Goal: Book appointment/travel/reservation

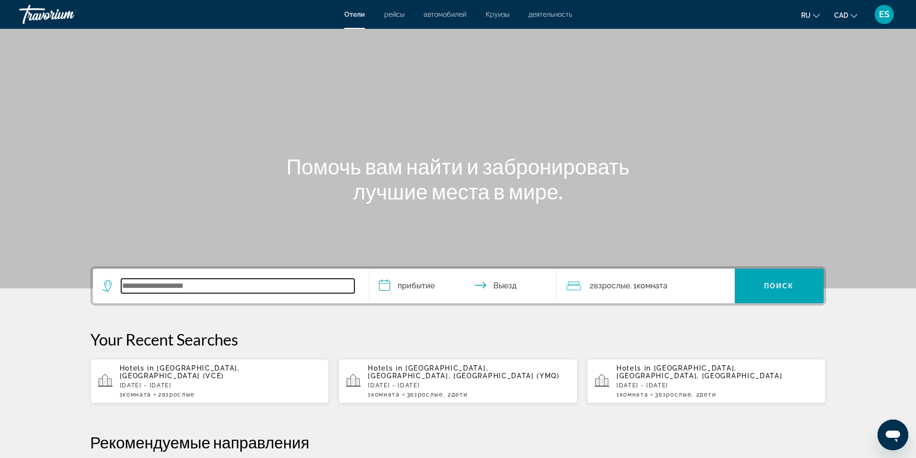
click at [246, 287] on input "Search widget" at bounding box center [237, 286] width 233 height 14
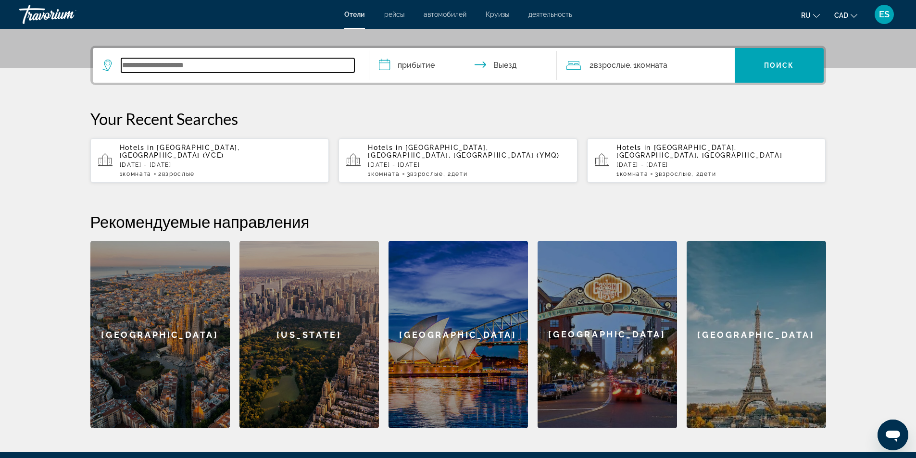
scroll to position [235, 0]
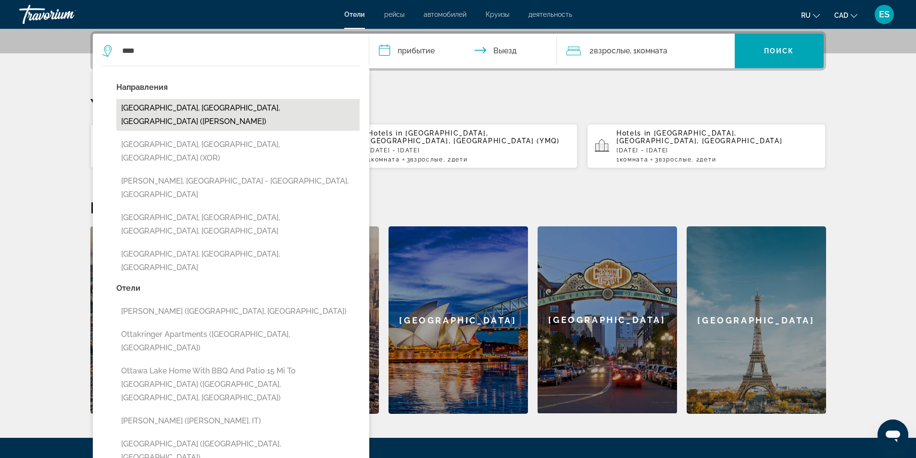
click at [181, 111] on button "[GEOGRAPHIC_DATA], [GEOGRAPHIC_DATA], [GEOGRAPHIC_DATA] ([PERSON_NAME])" at bounding box center [237, 115] width 243 height 32
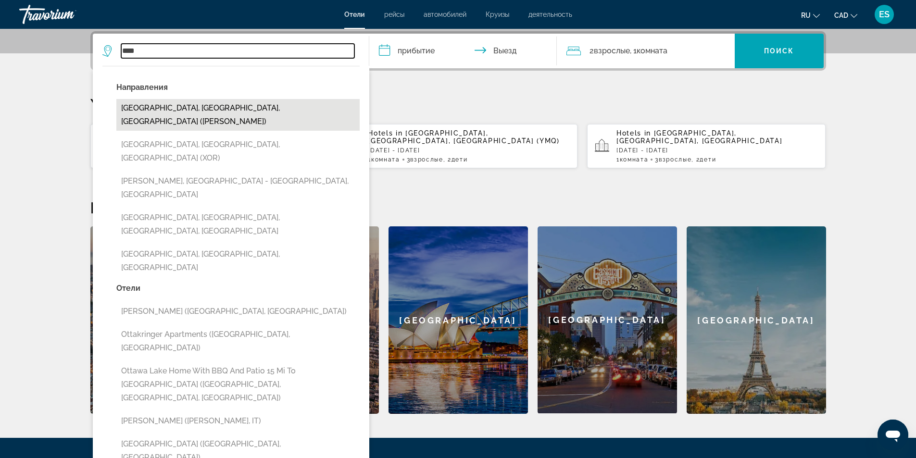
type input "**********"
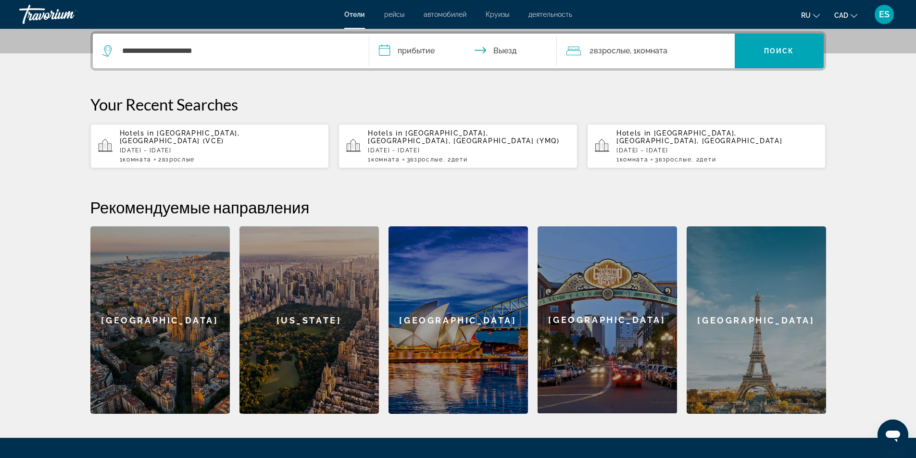
click at [385, 54] on input "**********" at bounding box center [464, 53] width 191 height 38
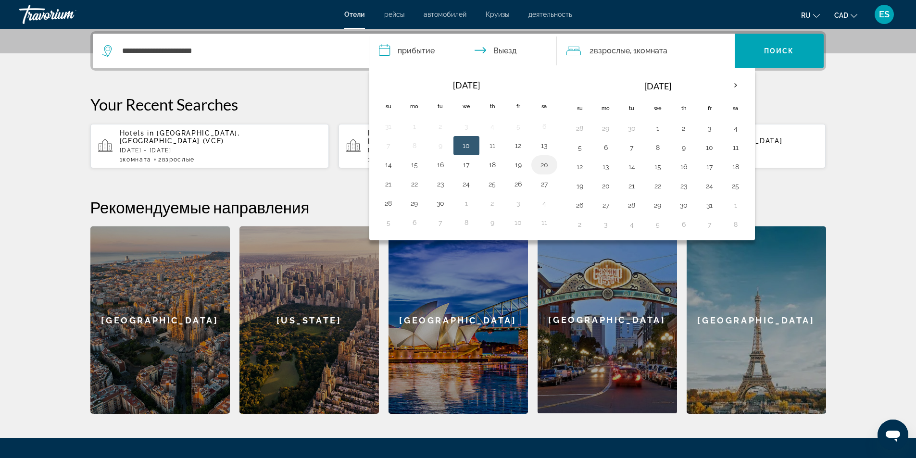
click at [537, 163] on button "20" at bounding box center [544, 164] width 15 height 13
click at [390, 186] on button "21" at bounding box center [388, 183] width 15 height 13
type input "**********"
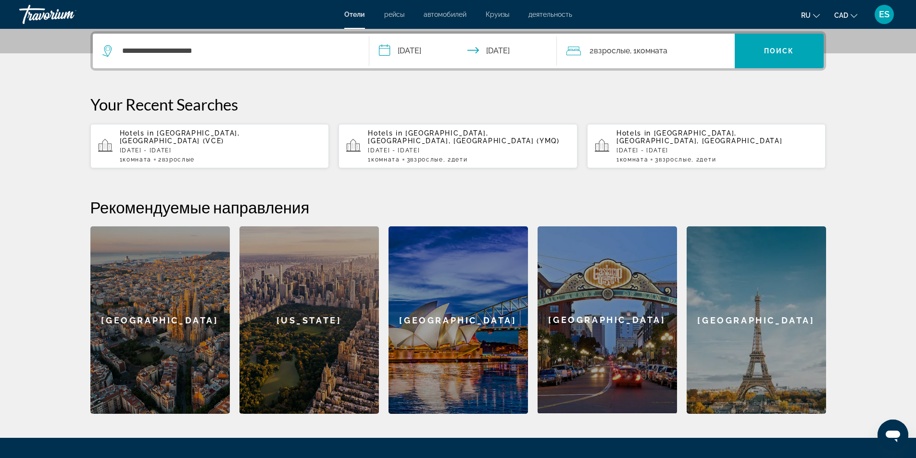
click at [679, 52] on div "2 Взрослый Взрослые , 1 Комната номера" at bounding box center [651, 50] width 168 height 13
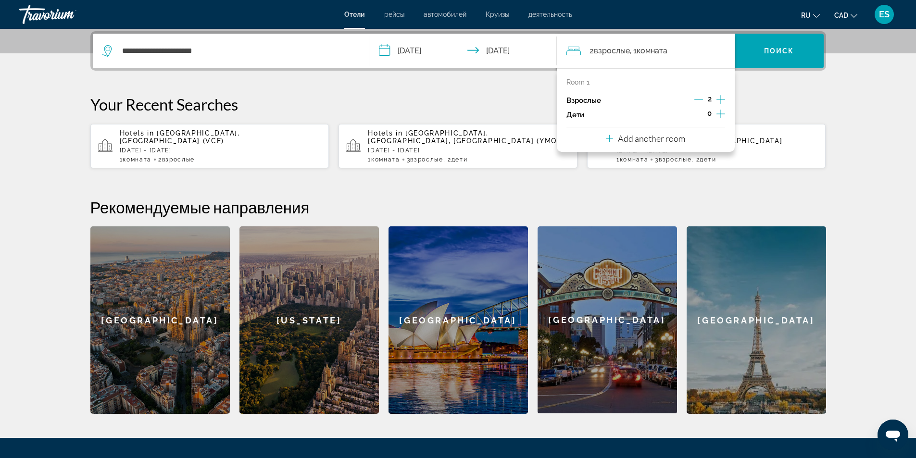
click at [653, 139] on p "Add another room" at bounding box center [651, 138] width 67 height 11
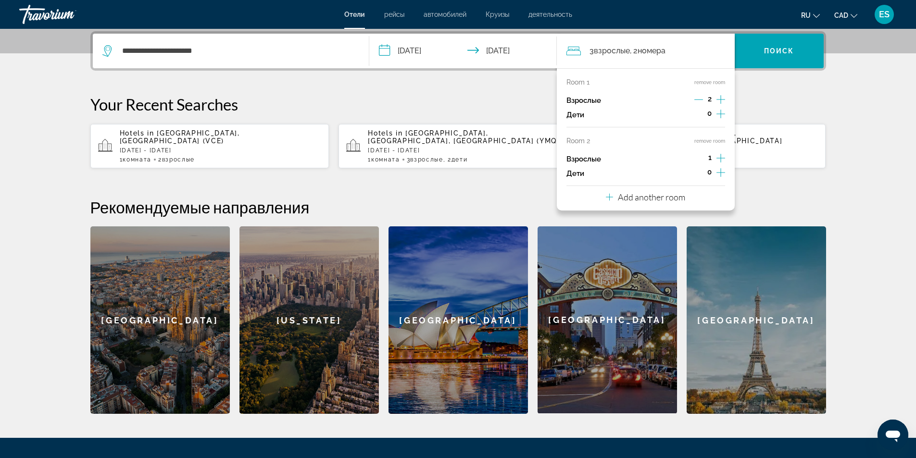
click at [719, 154] on icon "Increment adults" at bounding box center [721, 158] width 9 height 12
click at [768, 53] on span "Поиск" at bounding box center [779, 51] width 30 height 8
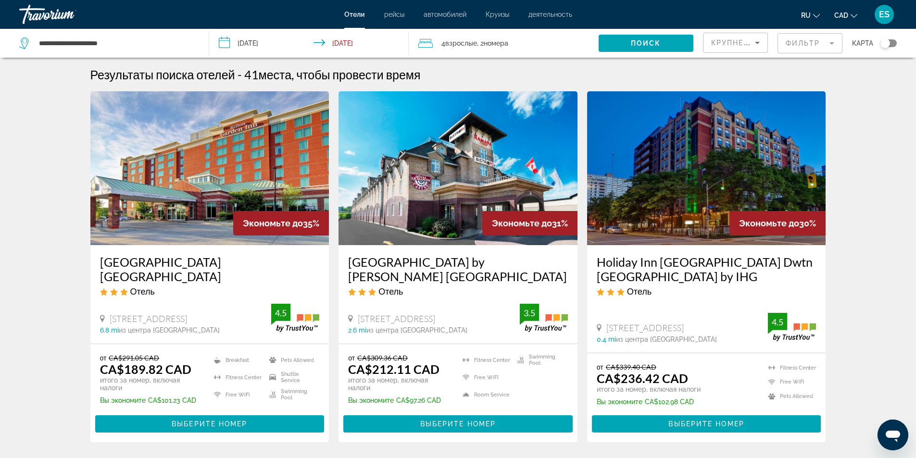
click at [496, 43] on span "номера" at bounding box center [496, 43] width 25 height 8
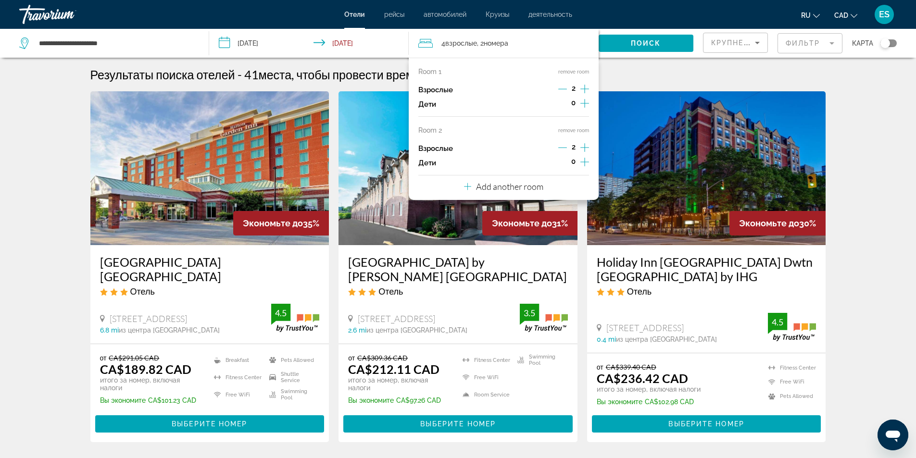
click at [576, 127] on button "remove room" at bounding box center [573, 130] width 31 height 6
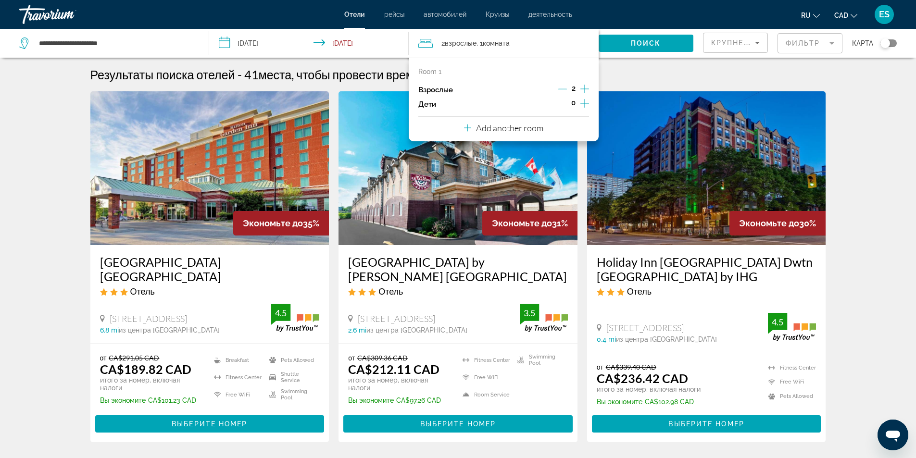
click at [585, 85] on icon "Increment adults" at bounding box center [584, 89] width 9 height 12
click at [636, 39] on span "Поиск" at bounding box center [646, 43] width 30 height 8
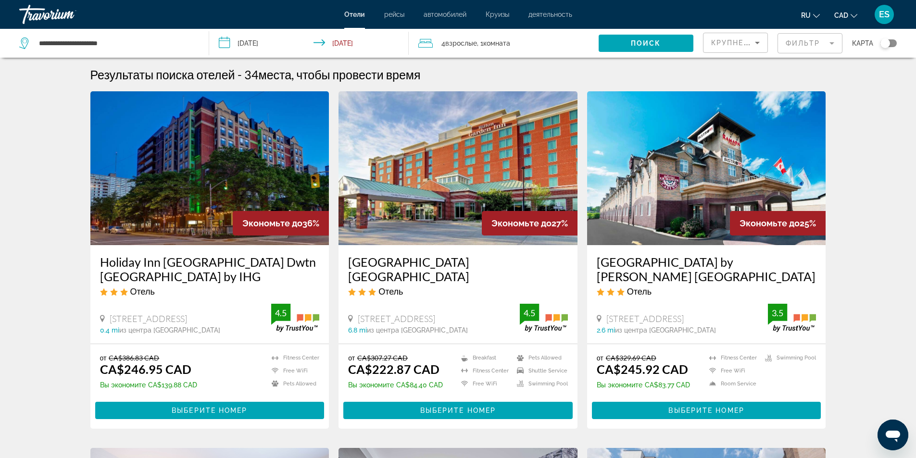
click at [827, 42] on mat-form-field "Фильтр" at bounding box center [810, 43] width 65 height 20
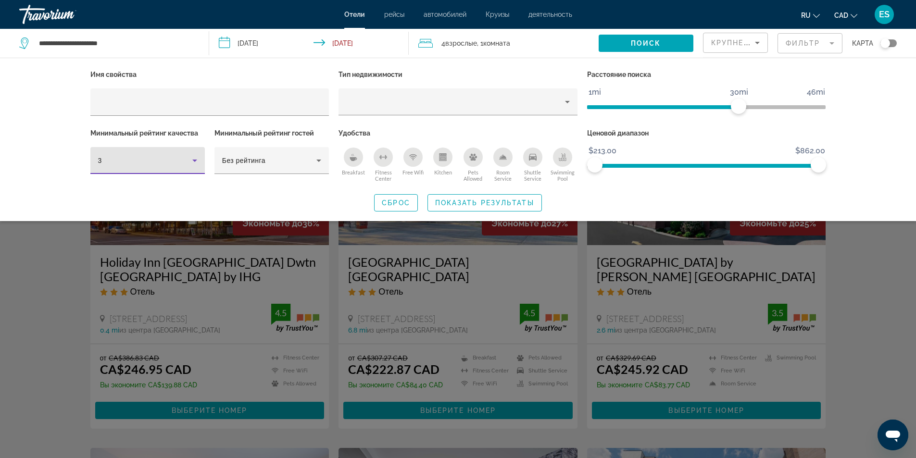
click at [197, 156] on icon "Hotel Filters" at bounding box center [195, 161] width 12 height 12
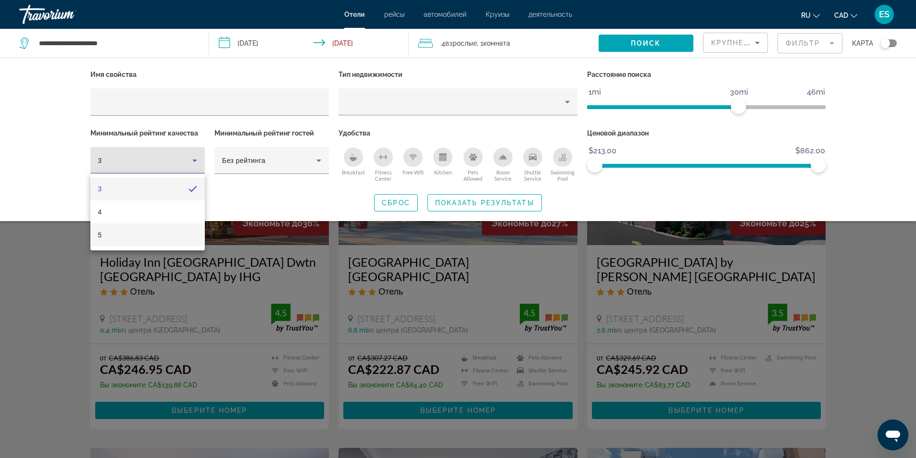
click at [139, 232] on mat-option "5" at bounding box center [147, 235] width 114 height 23
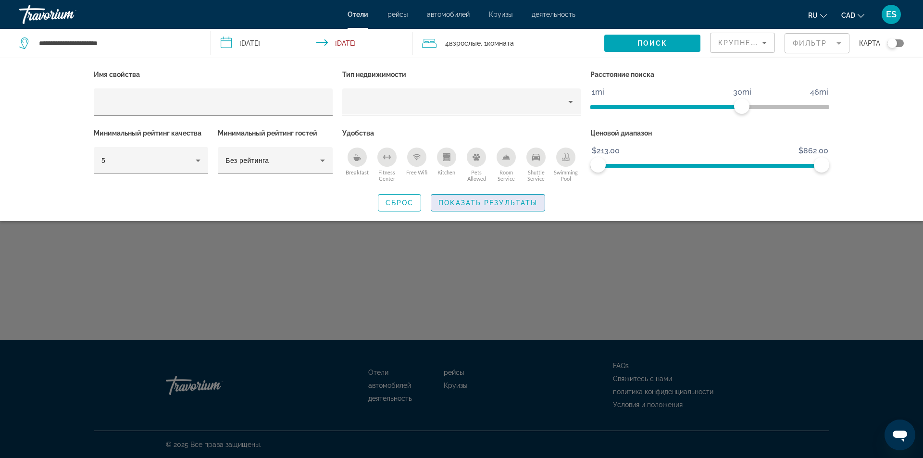
click at [462, 202] on span "Показать результаты" at bounding box center [488, 203] width 99 height 8
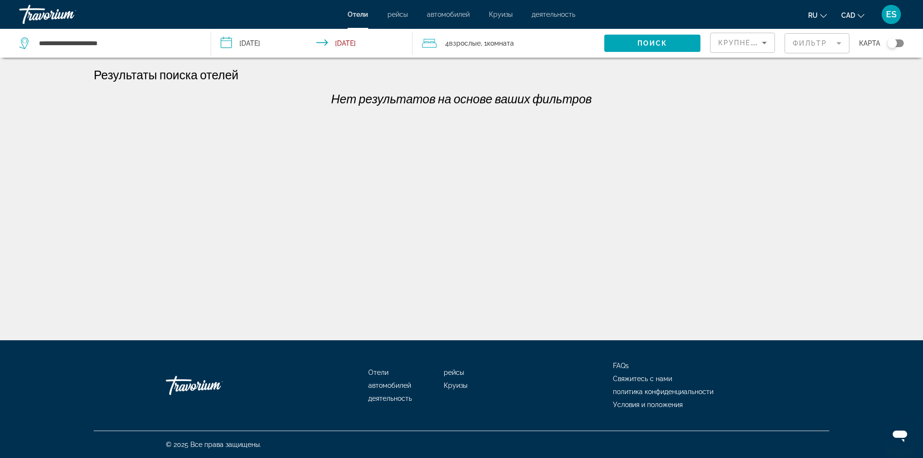
click at [832, 38] on mat-form-field "Фильтр" at bounding box center [817, 43] width 65 height 20
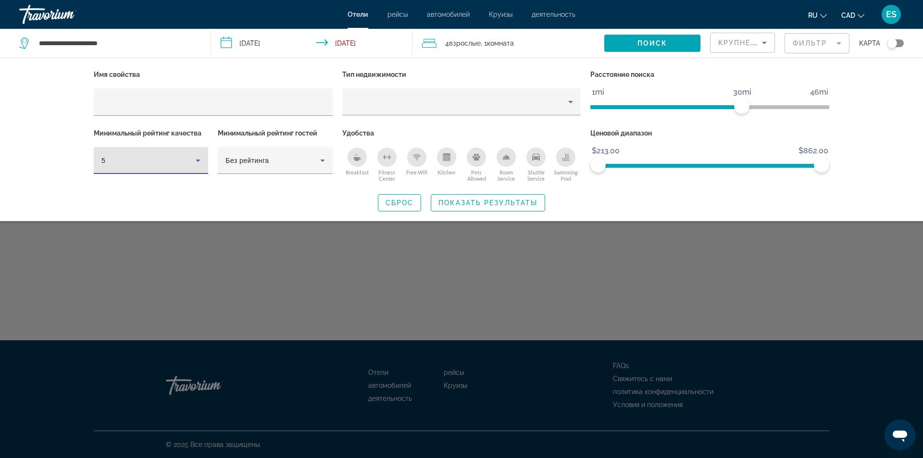
click at [201, 160] on icon "Hotel Filters" at bounding box center [198, 161] width 12 height 12
click at [119, 206] on mat-option "4" at bounding box center [151, 212] width 114 height 23
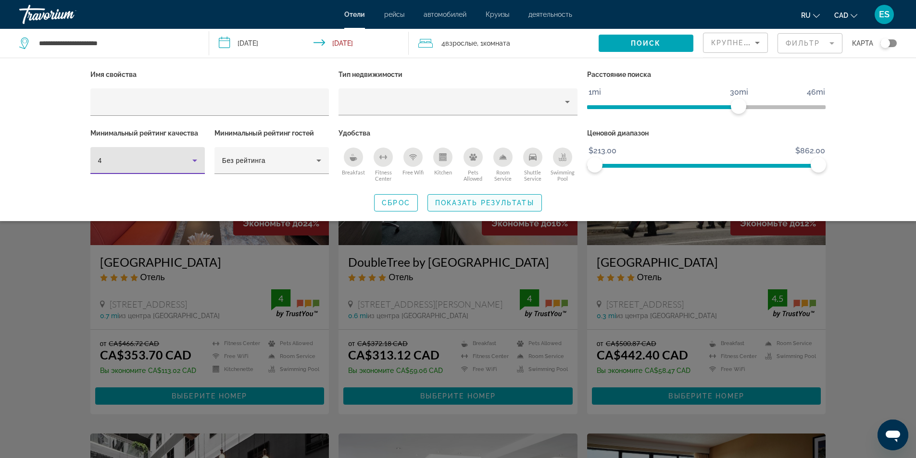
click at [469, 200] on span "Показать результаты" at bounding box center [484, 203] width 99 height 8
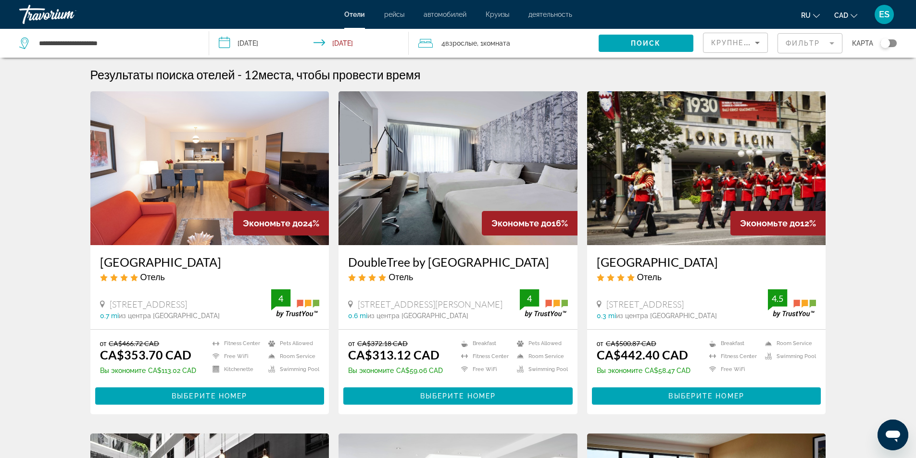
click at [825, 42] on mat-form-field "Фильтр" at bounding box center [810, 43] width 65 height 20
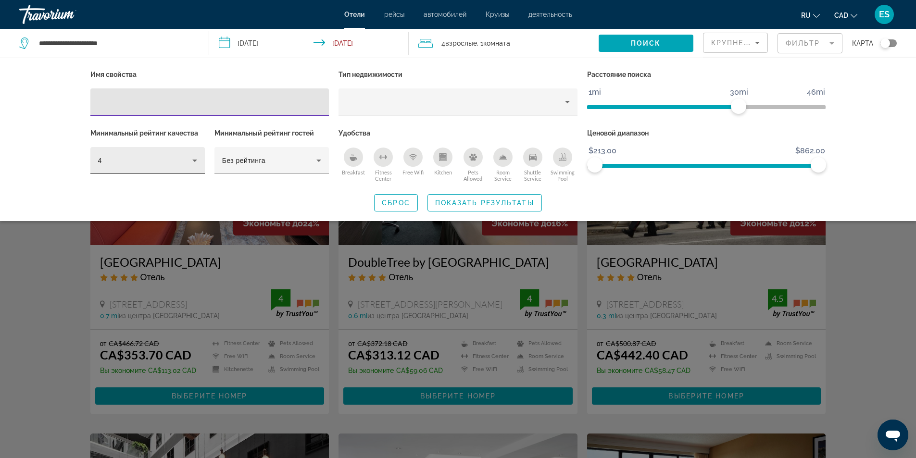
click at [190, 157] on icon "Hotel Filters" at bounding box center [195, 161] width 12 height 12
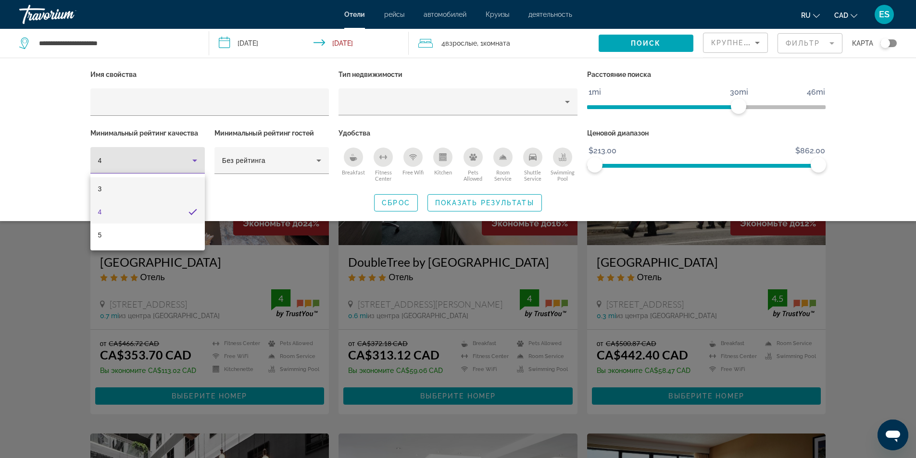
click at [108, 186] on mat-option "3" at bounding box center [147, 188] width 114 height 23
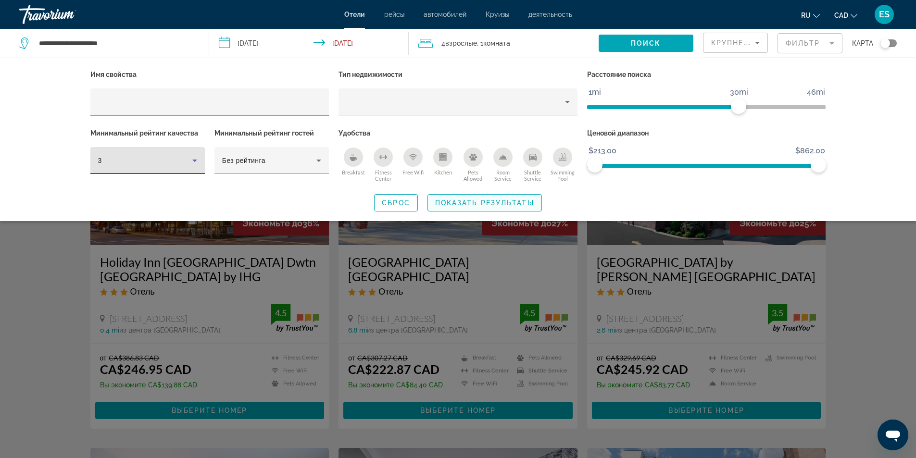
click at [517, 202] on span "Показать результаты" at bounding box center [484, 203] width 99 height 8
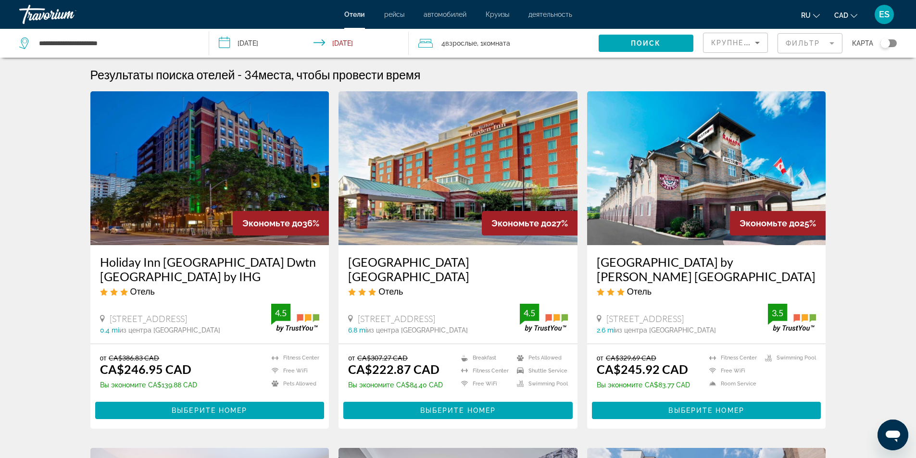
click at [212, 201] on img "Main content" at bounding box center [209, 168] width 239 height 154
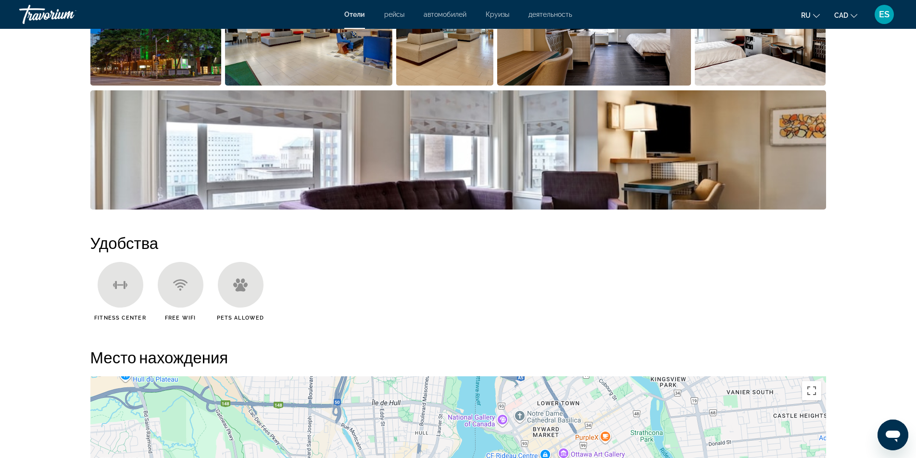
scroll to position [337, 0]
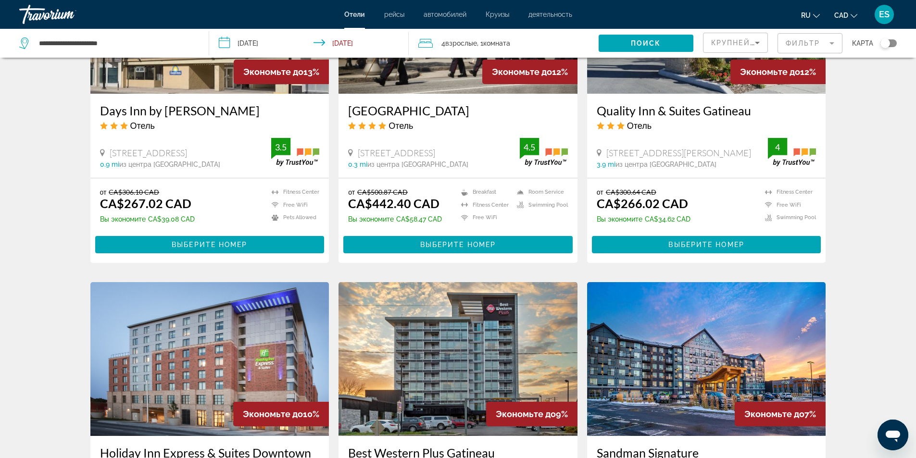
scroll to position [1106, 0]
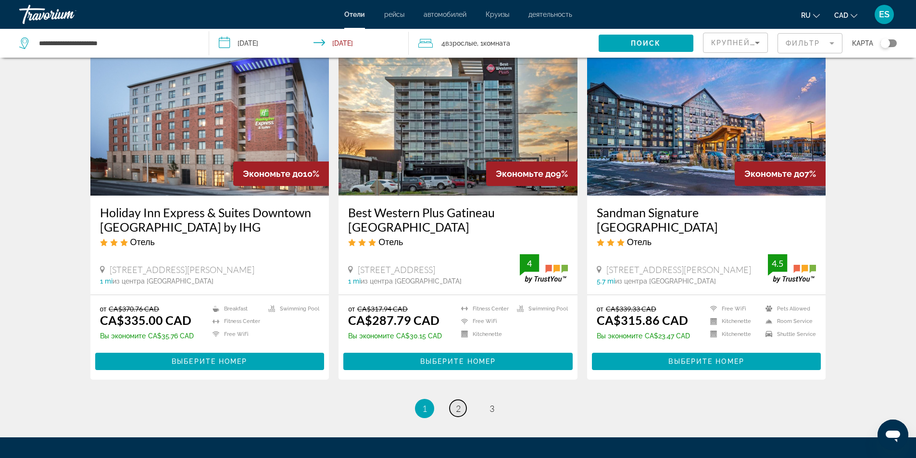
click at [457, 404] on span "2" at bounding box center [458, 409] width 5 height 11
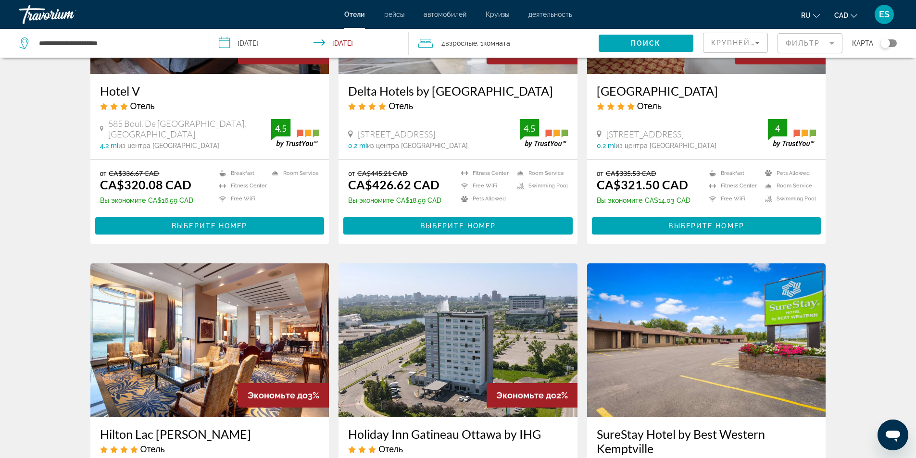
scroll to position [289, 0]
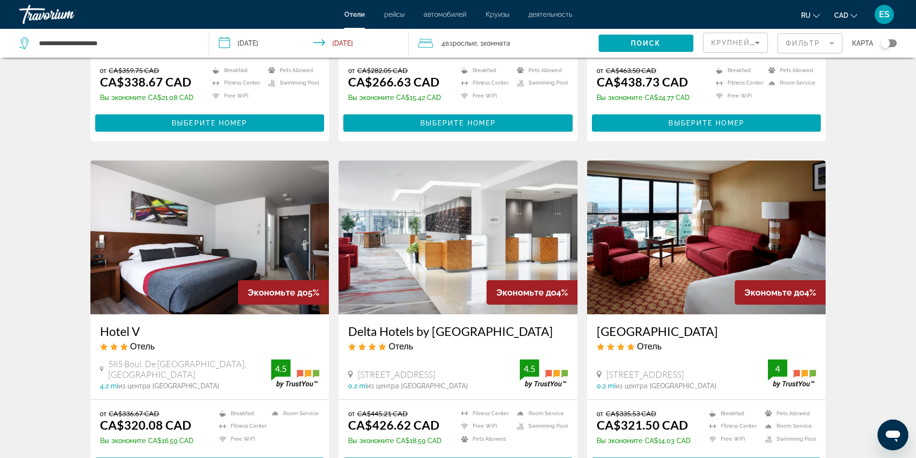
click at [267, 44] on input "**********" at bounding box center [310, 45] width 203 height 32
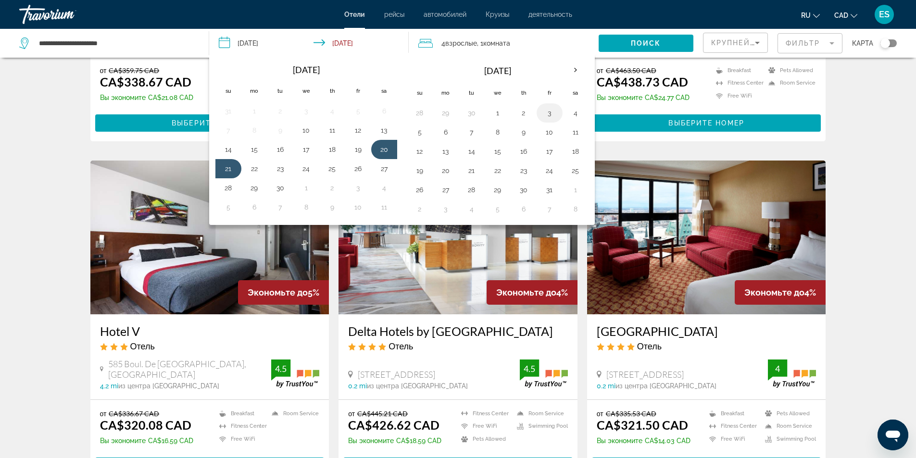
click at [549, 114] on button "3" at bounding box center [549, 112] width 15 height 13
click at [571, 113] on button "4" at bounding box center [575, 112] width 15 height 13
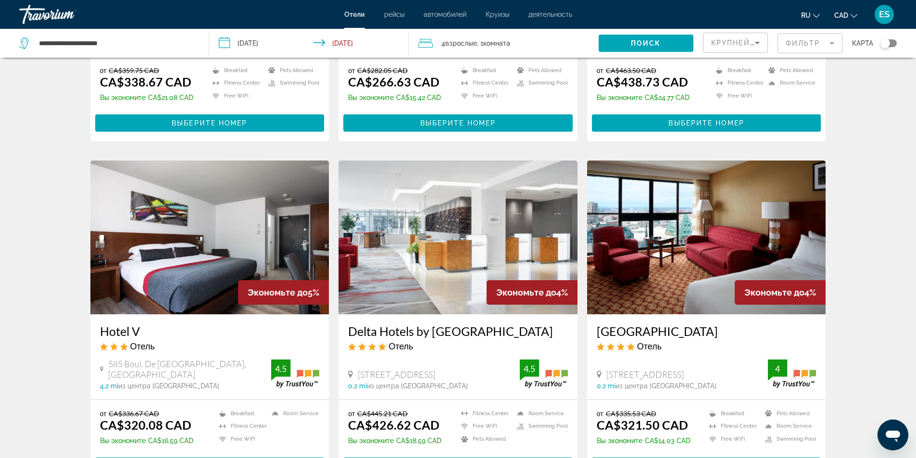
click at [452, 43] on span "Взрослые" at bounding box center [461, 43] width 32 height 8
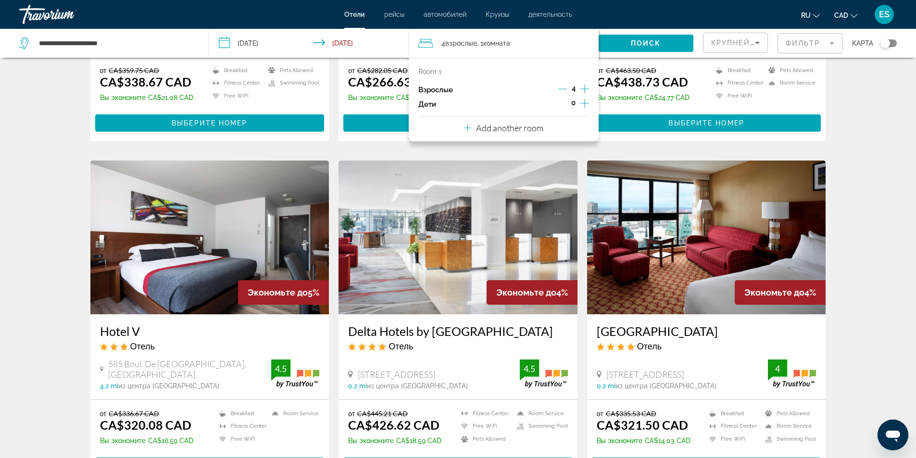
click at [272, 45] on input "**********" at bounding box center [310, 45] width 203 height 32
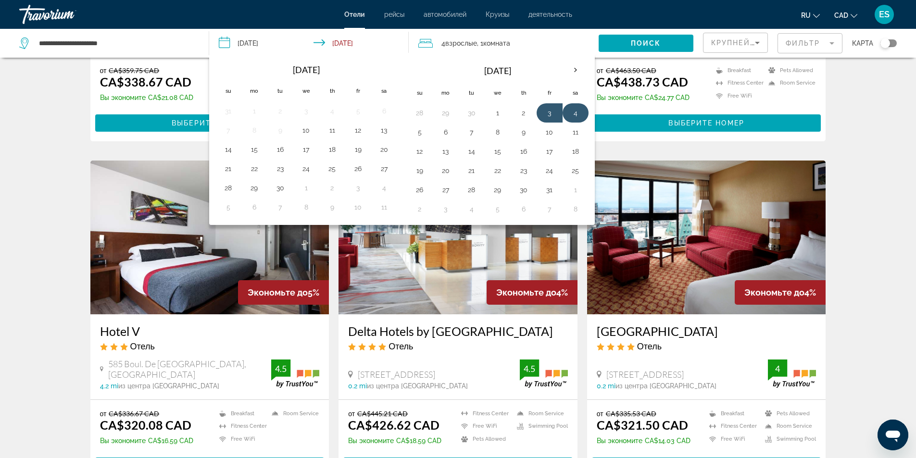
click at [572, 109] on button "4" at bounding box center [575, 112] width 15 height 13
click at [425, 130] on button "5" at bounding box center [419, 132] width 15 height 13
type input "**********"
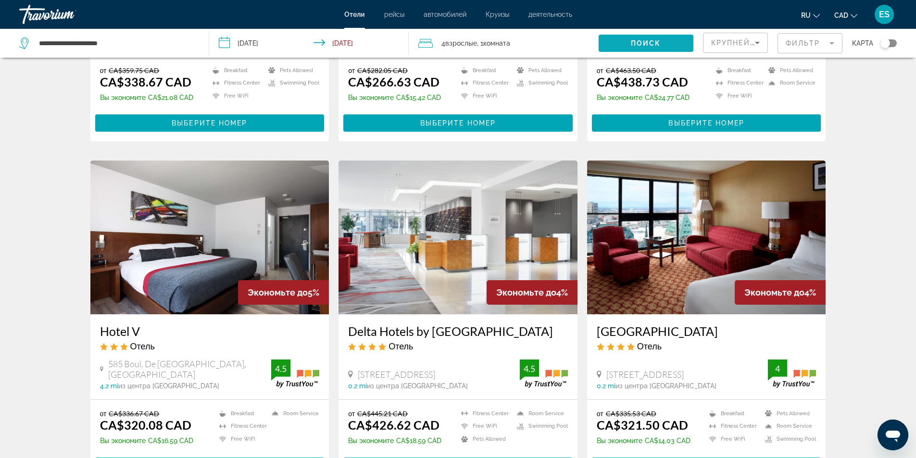
click at [663, 40] on span "Search widget" at bounding box center [646, 43] width 95 height 23
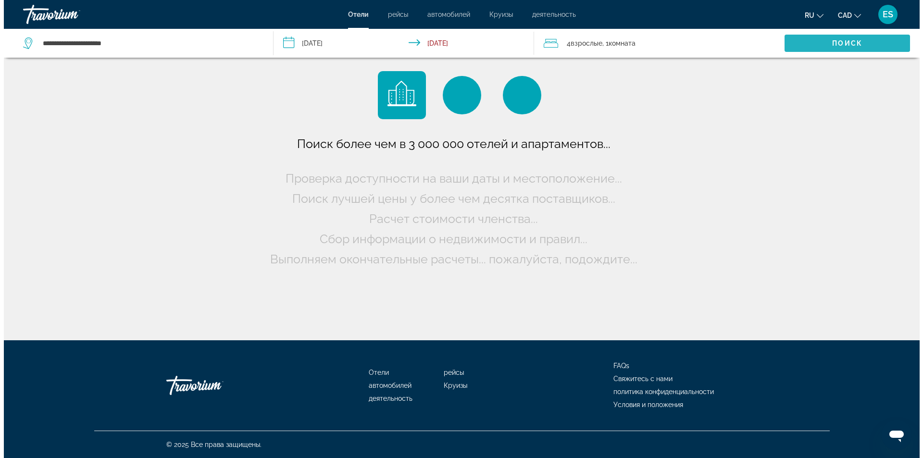
scroll to position [0, 0]
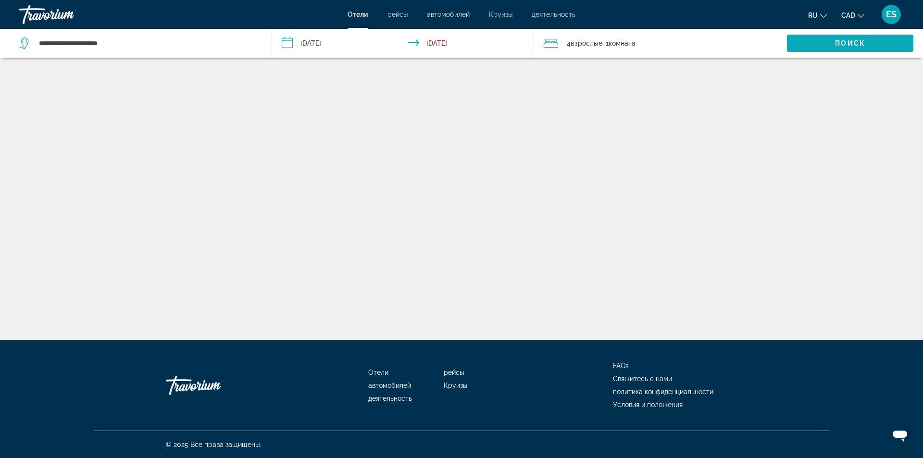
click at [825, 40] on span "Search widget" at bounding box center [850, 43] width 126 height 23
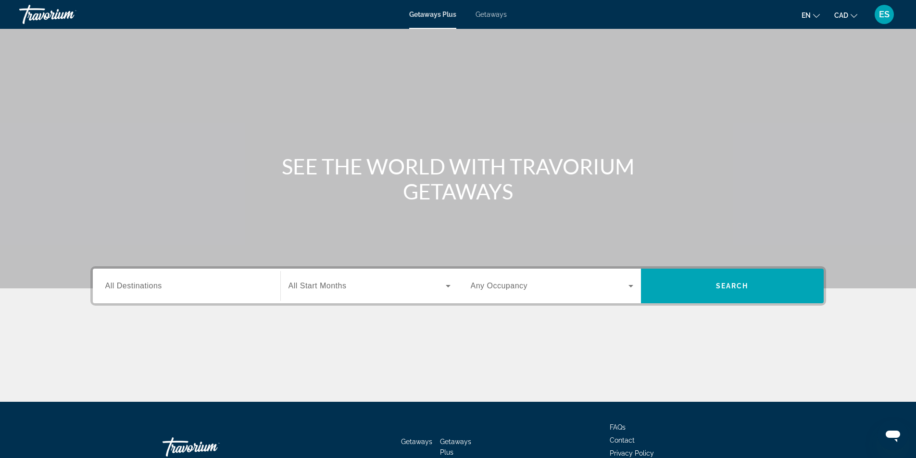
click at [142, 288] on span "All Destinations" at bounding box center [133, 286] width 57 height 8
click at [142, 288] on input "Destination All Destinations" at bounding box center [186, 287] width 163 height 12
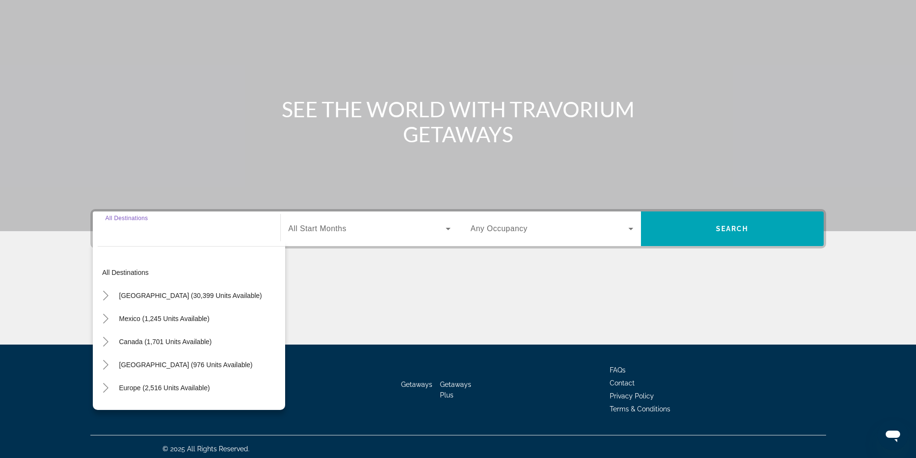
scroll to position [62, 0]
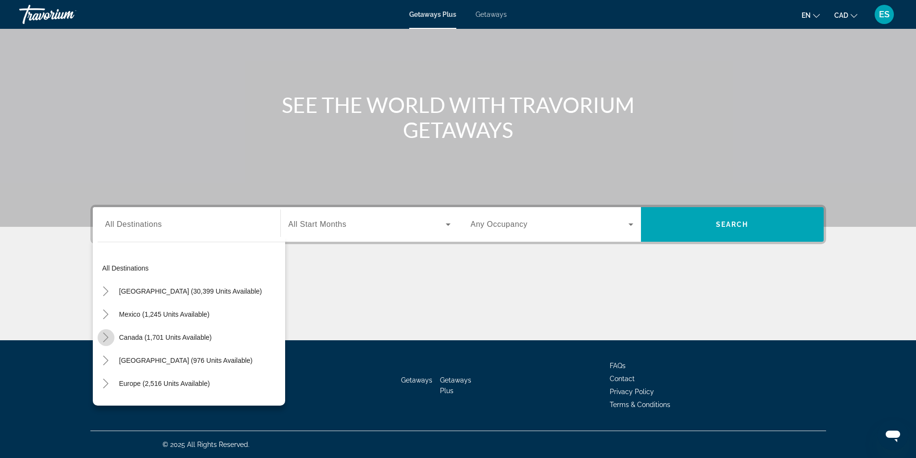
click at [104, 335] on icon "Toggle Canada (1,701 units available)" at bounding box center [106, 338] width 10 height 10
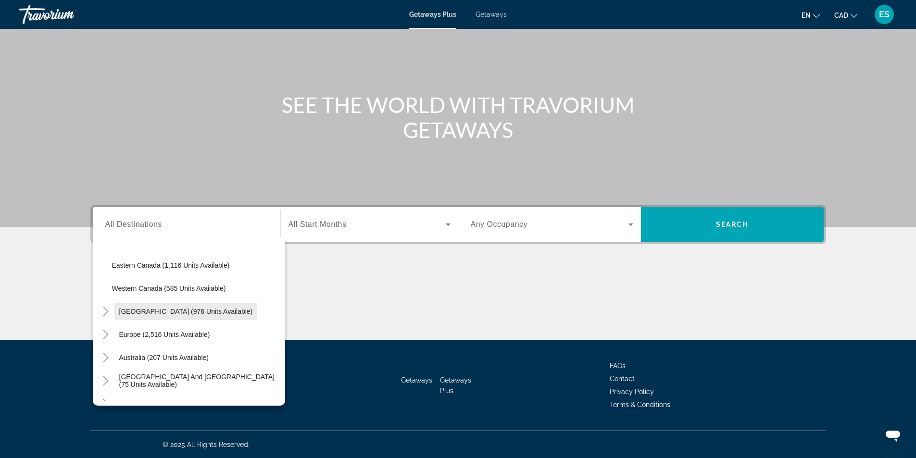
scroll to position [96, 0]
click at [127, 267] on span "Eastern Canada (1,116 units available)" at bounding box center [171, 265] width 118 height 8
type input "**********"
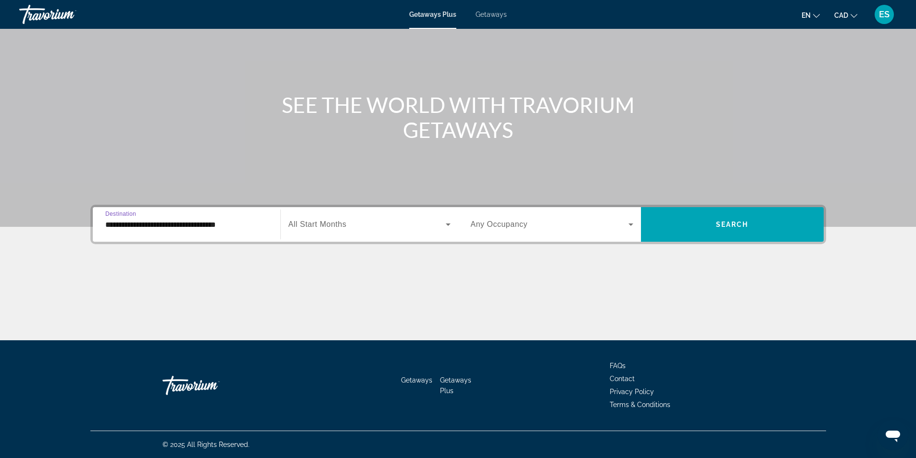
click at [234, 226] on input "**********" at bounding box center [186, 225] width 163 height 12
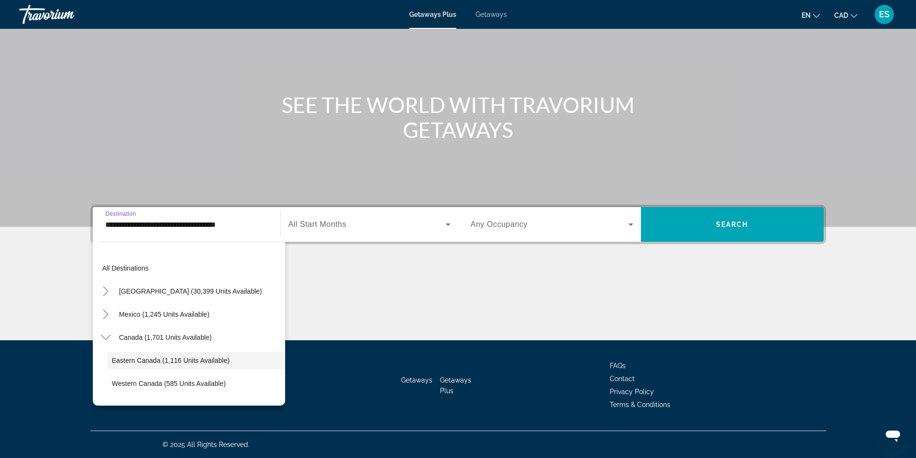
scroll to position [34, 0]
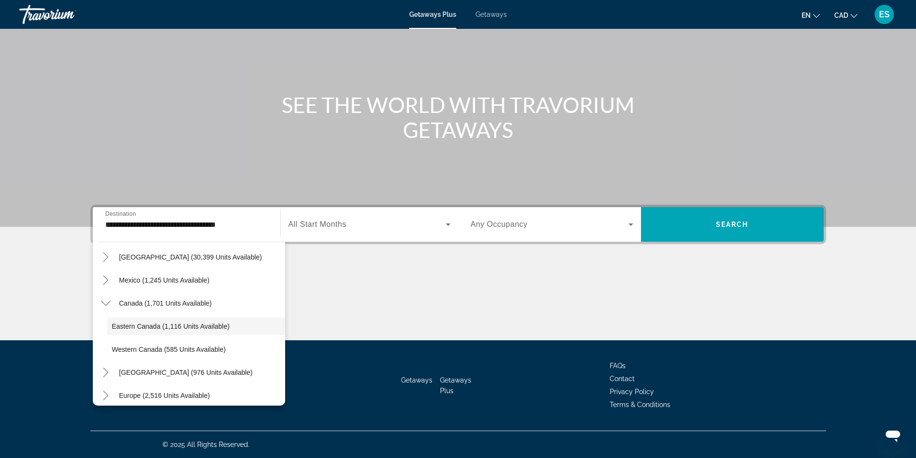
click at [317, 225] on span "All Start Months" at bounding box center [318, 224] width 58 height 8
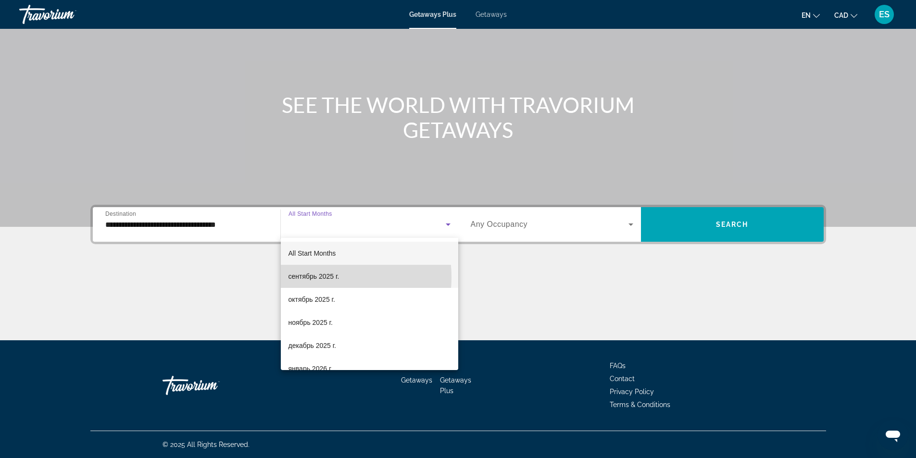
click at [316, 277] on span "сентябрь 2025 г." at bounding box center [314, 277] width 51 height 12
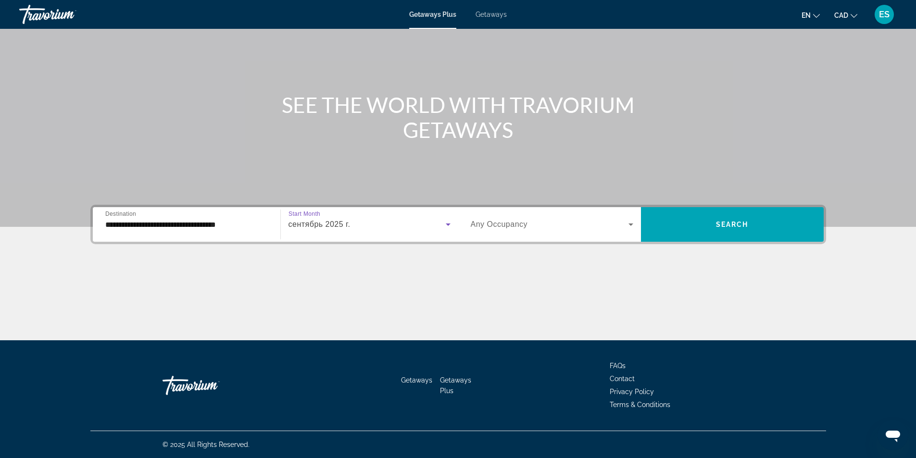
click at [630, 223] on icon "Search widget" at bounding box center [631, 225] width 12 height 12
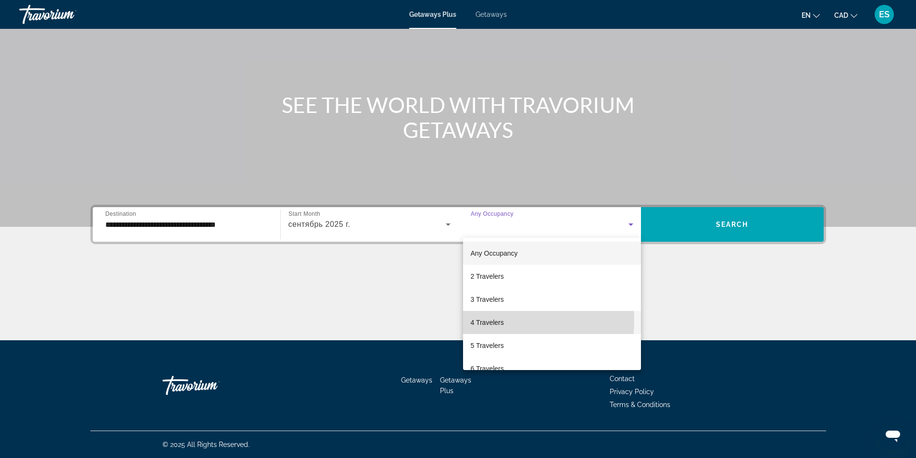
click at [494, 321] on span "4 Travelers" at bounding box center [487, 323] width 33 height 12
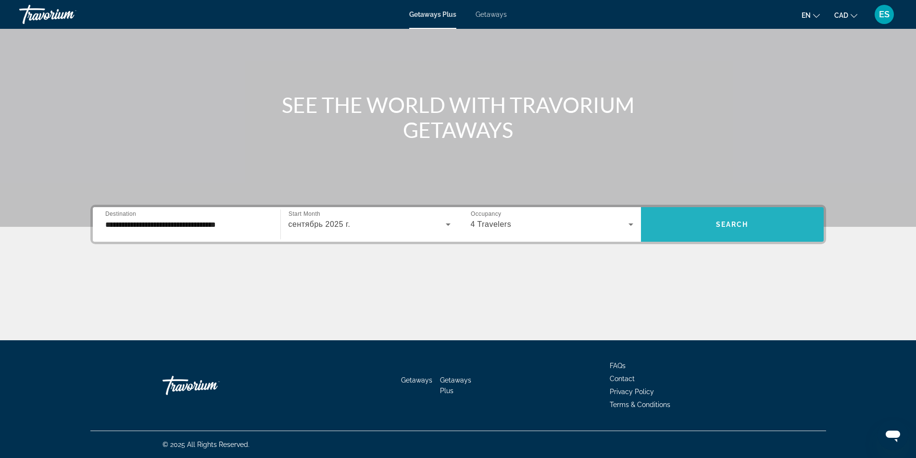
click at [720, 213] on span "Search widget" at bounding box center [732, 224] width 183 height 23
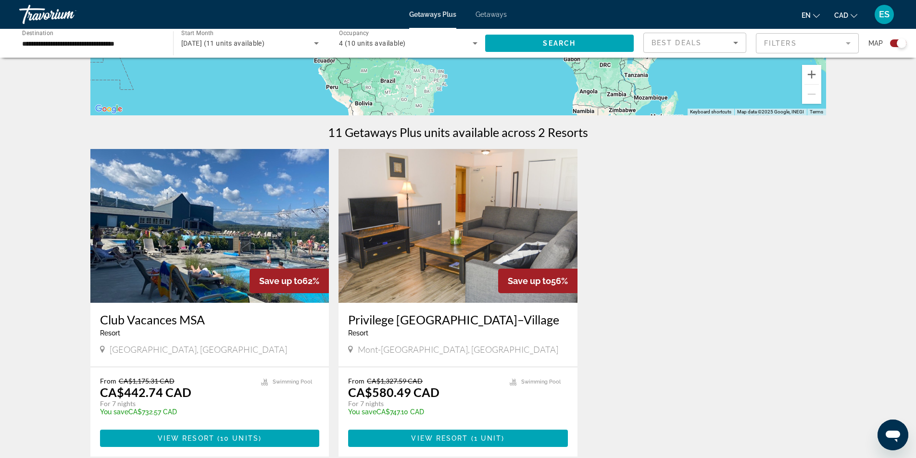
scroll to position [289, 0]
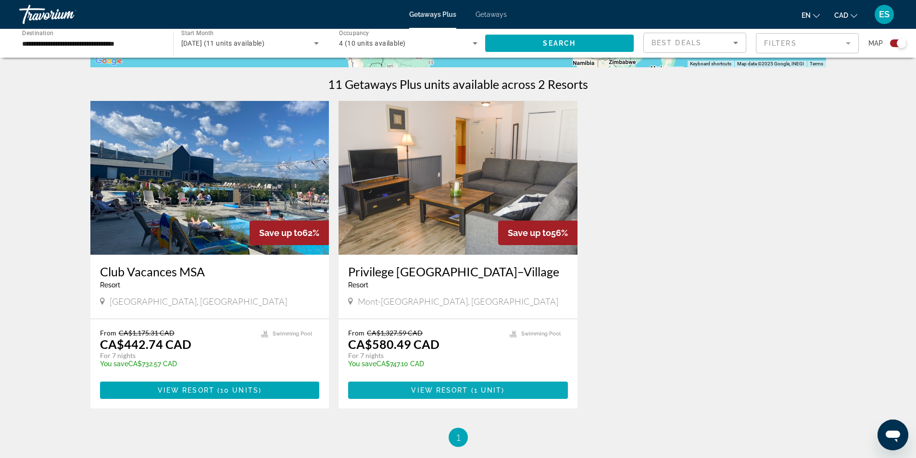
click at [467, 392] on span "View Resort" at bounding box center [439, 391] width 57 height 8
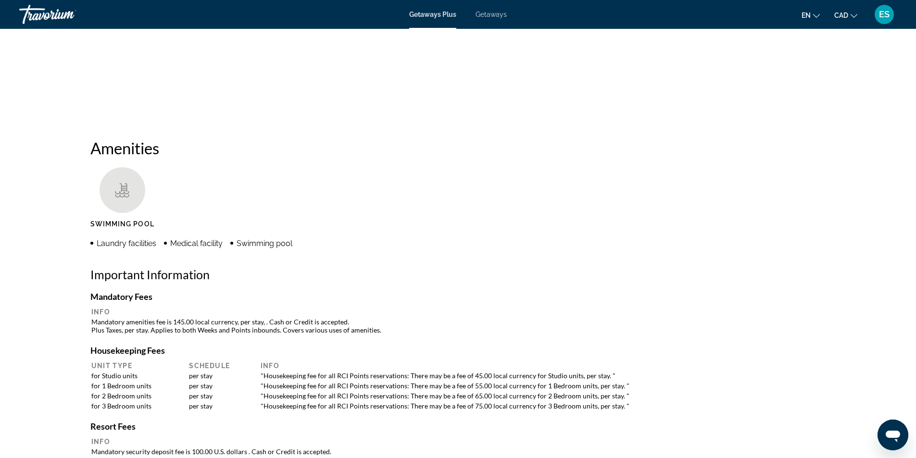
scroll to position [577, 0]
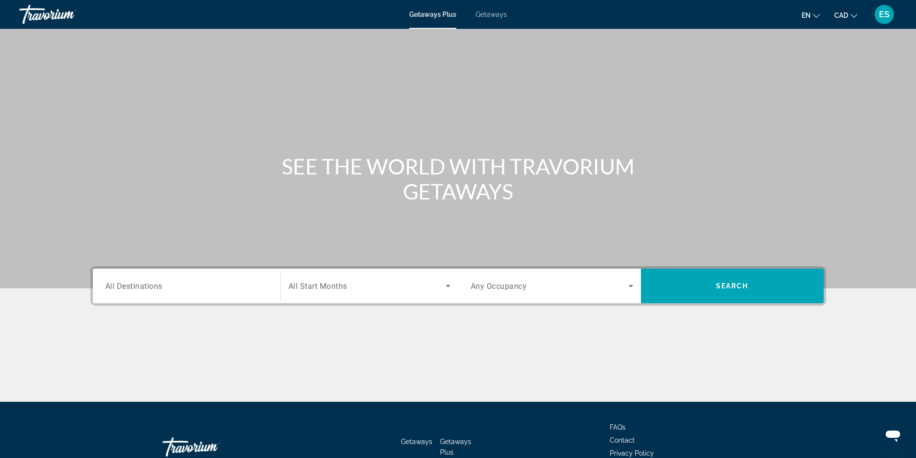
click at [144, 285] on span "All Destinations" at bounding box center [133, 285] width 57 height 9
click at [144, 285] on input "Destination All Destinations" at bounding box center [186, 287] width 163 height 12
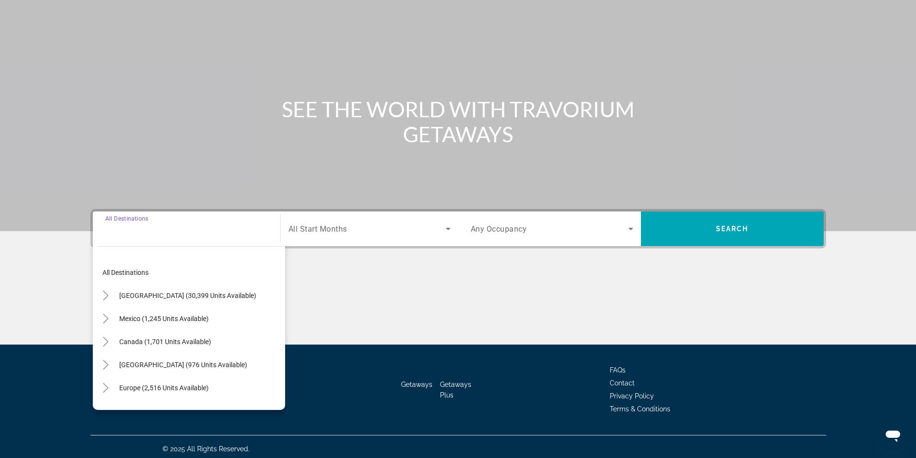
scroll to position [62, 0]
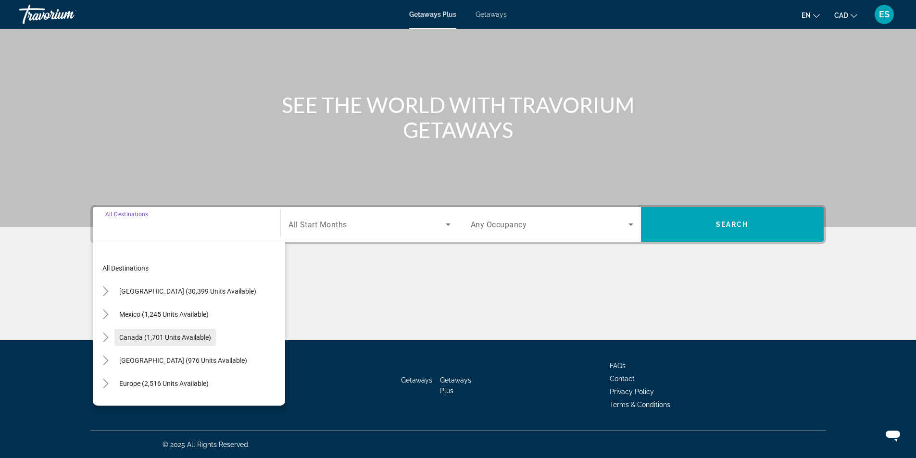
click at [177, 339] on span "Canada (1,701 units available)" at bounding box center [165, 338] width 92 height 8
type input "**********"
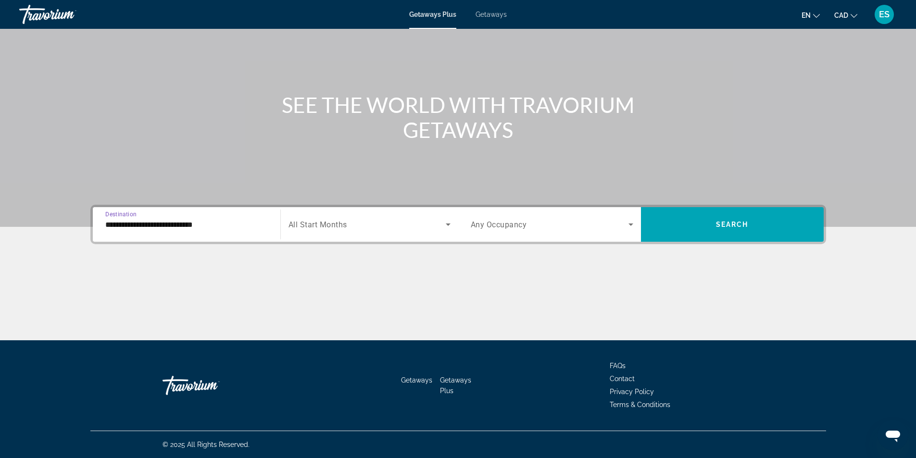
click at [318, 223] on span "All Start Months" at bounding box center [318, 224] width 59 height 9
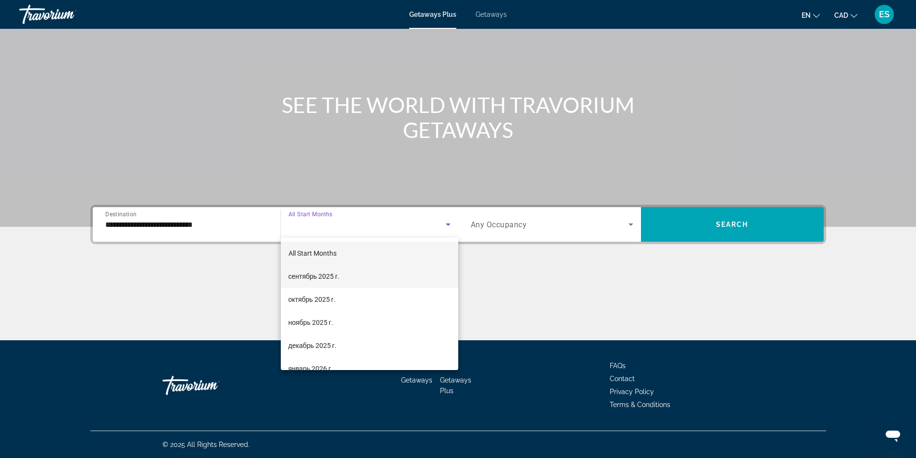
click at [317, 276] on span "сентябрь 2025 г." at bounding box center [314, 277] width 51 height 12
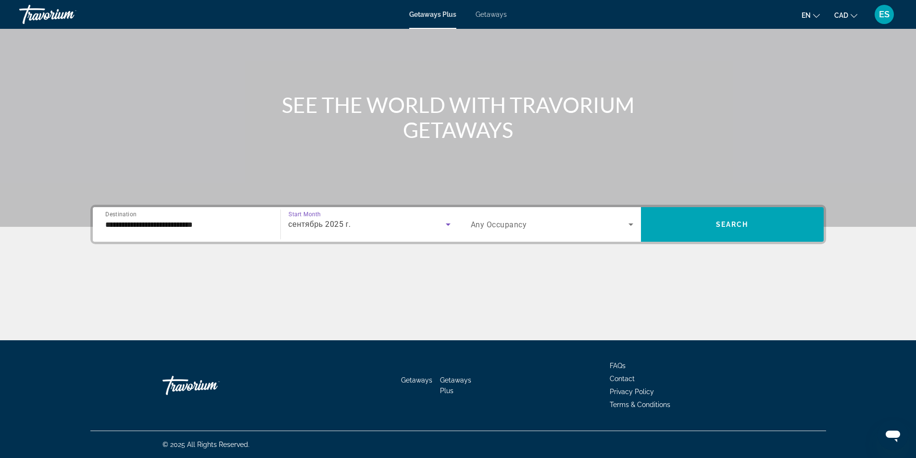
click at [545, 227] on span "Search widget" at bounding box center [550, 225] width 158 height 12
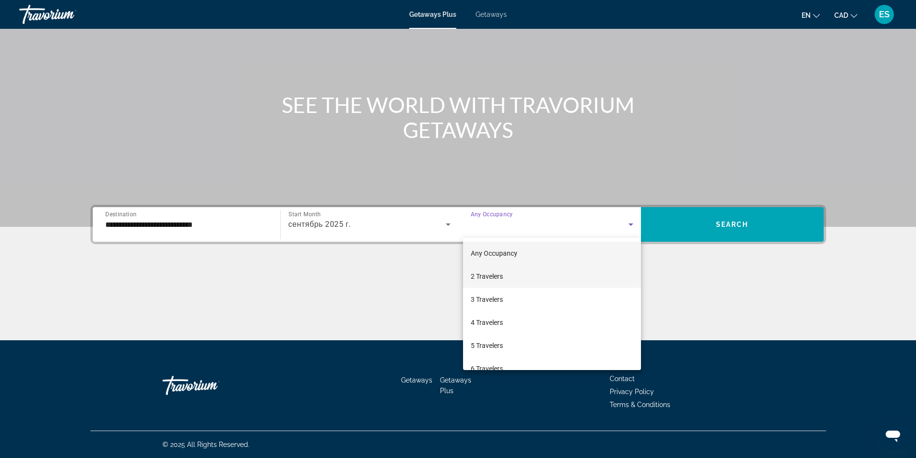
click at [498, 276] on span "2 Travelers" at bounding box center [487, 277] width 32 height 12
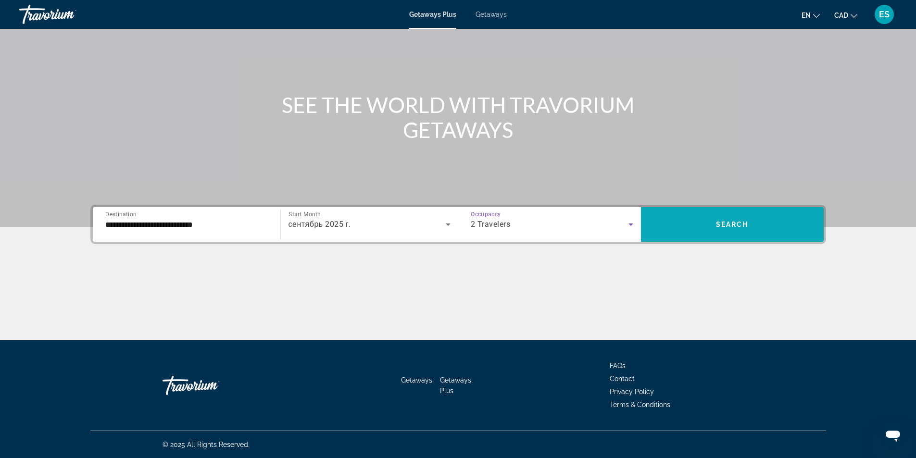
click at [685, 225] on span "Search widget" at bounding box center [732, 224] width 183 height 23
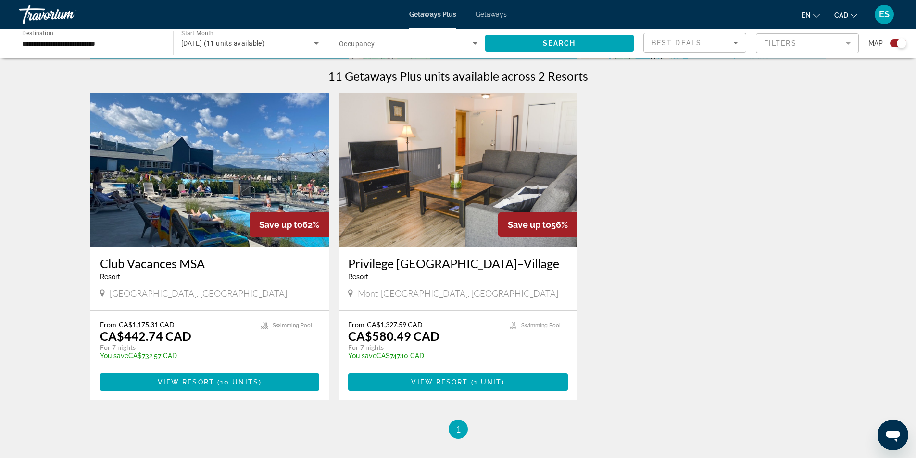
scroll to position [192, 0]
